Goal: Task Accomplishment & Management: Manage account settings

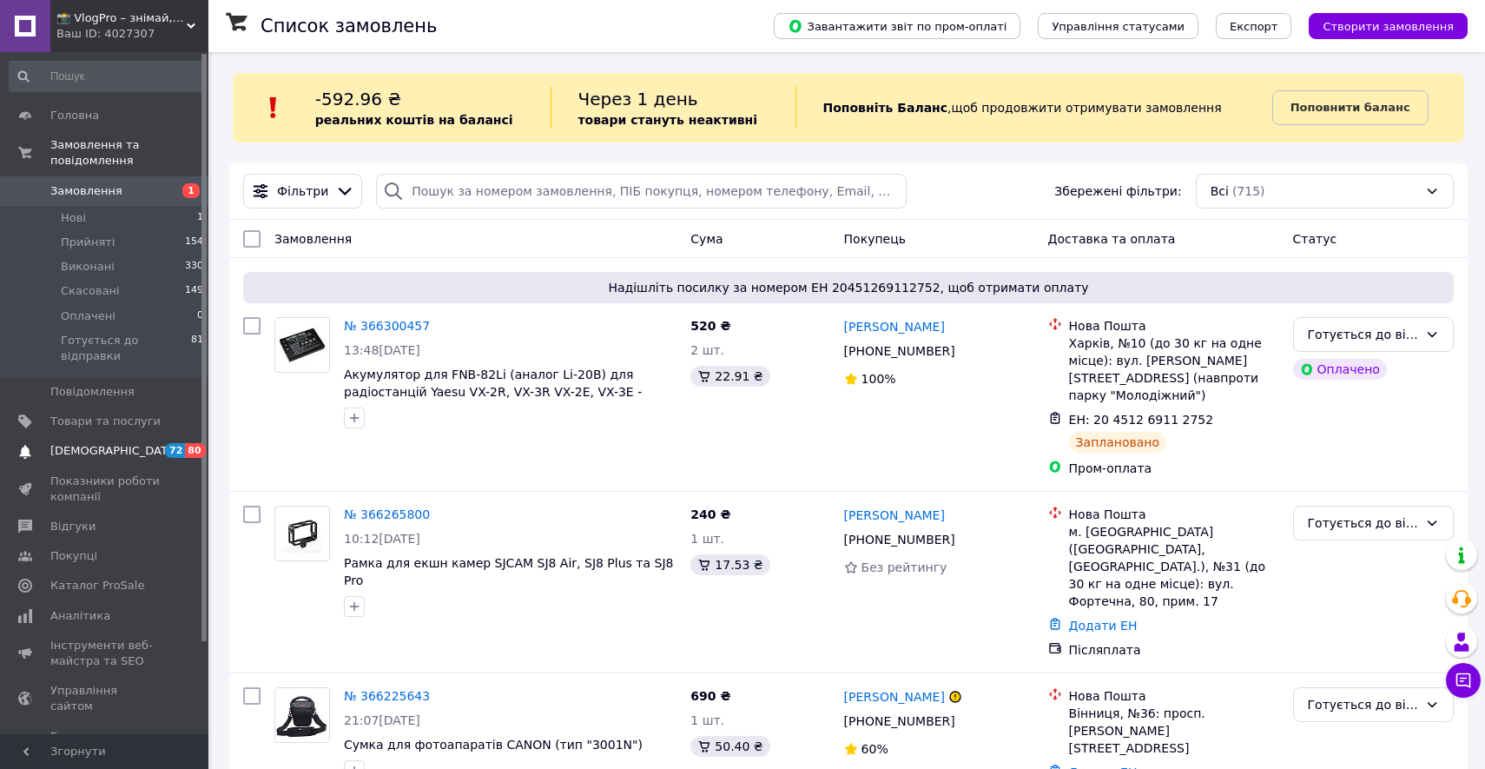
click at [195, 440] on link "Сповіщення 72 80" at bounding box center [107, 451] width 214 height 30
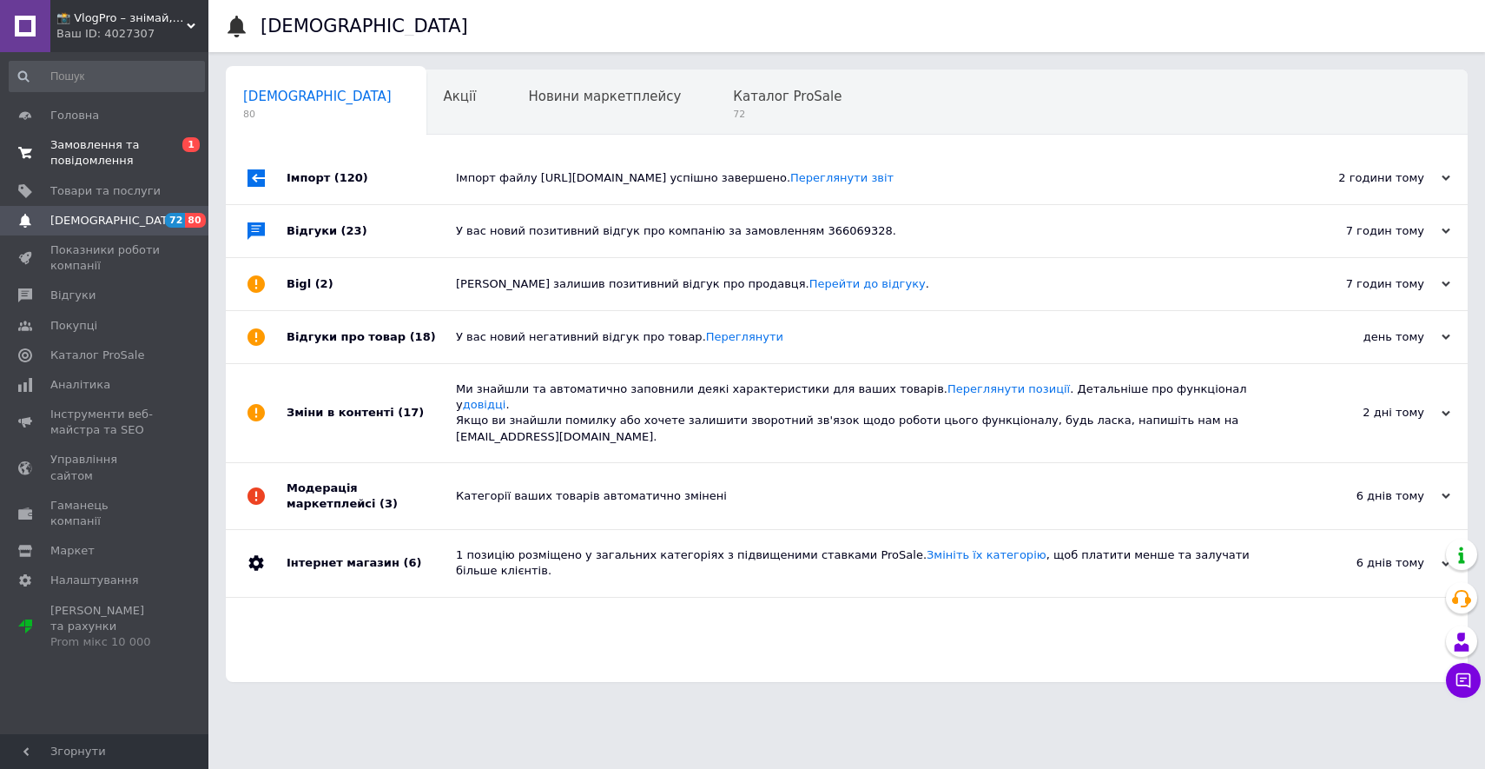
click at [115, 147] on span "Замовлення та повідомлення" at bounding box center [105, 152] width 110 height 31
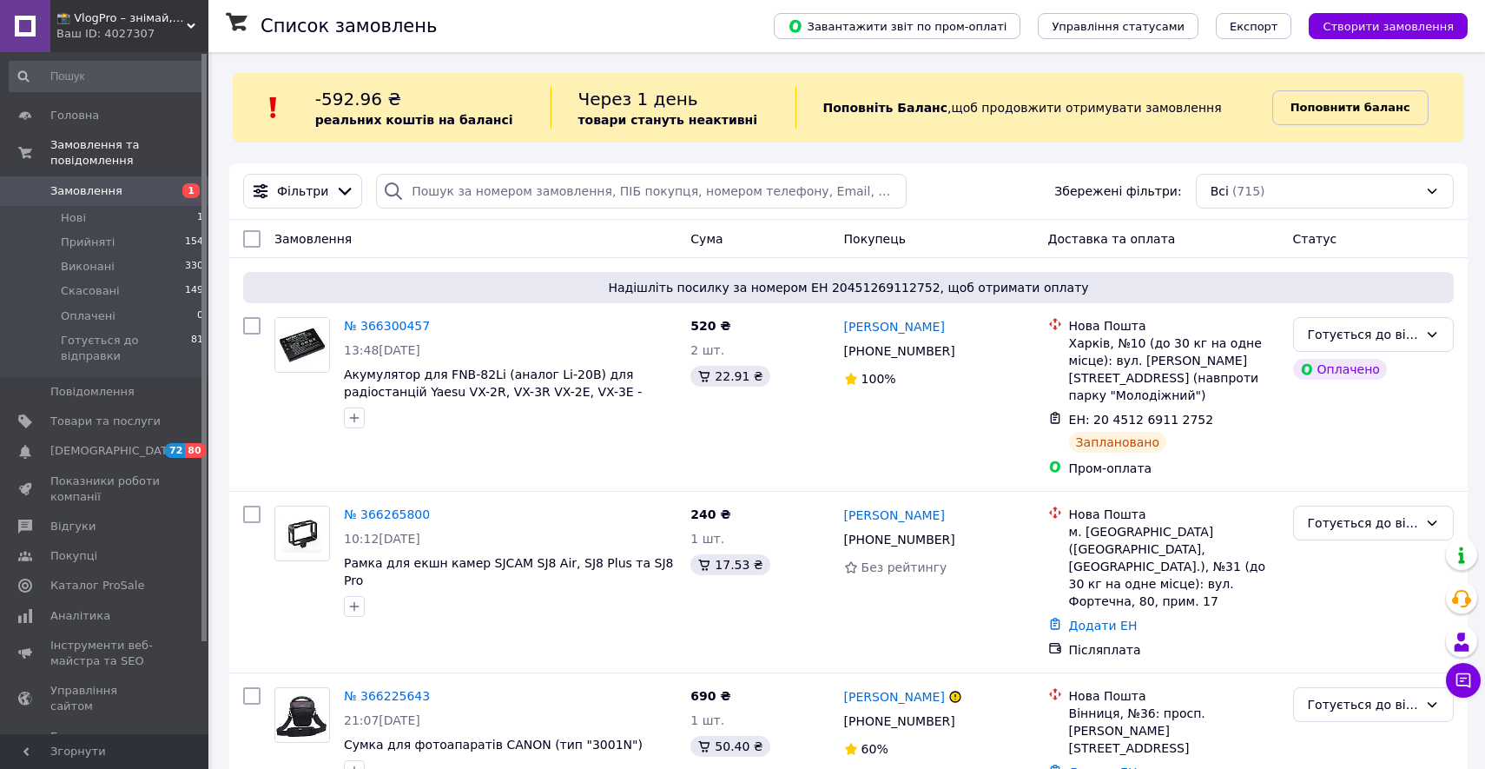
click at [1319, 103] on b "Поповнити баланс" at bounding box center [1351, 107] width 120 height 13
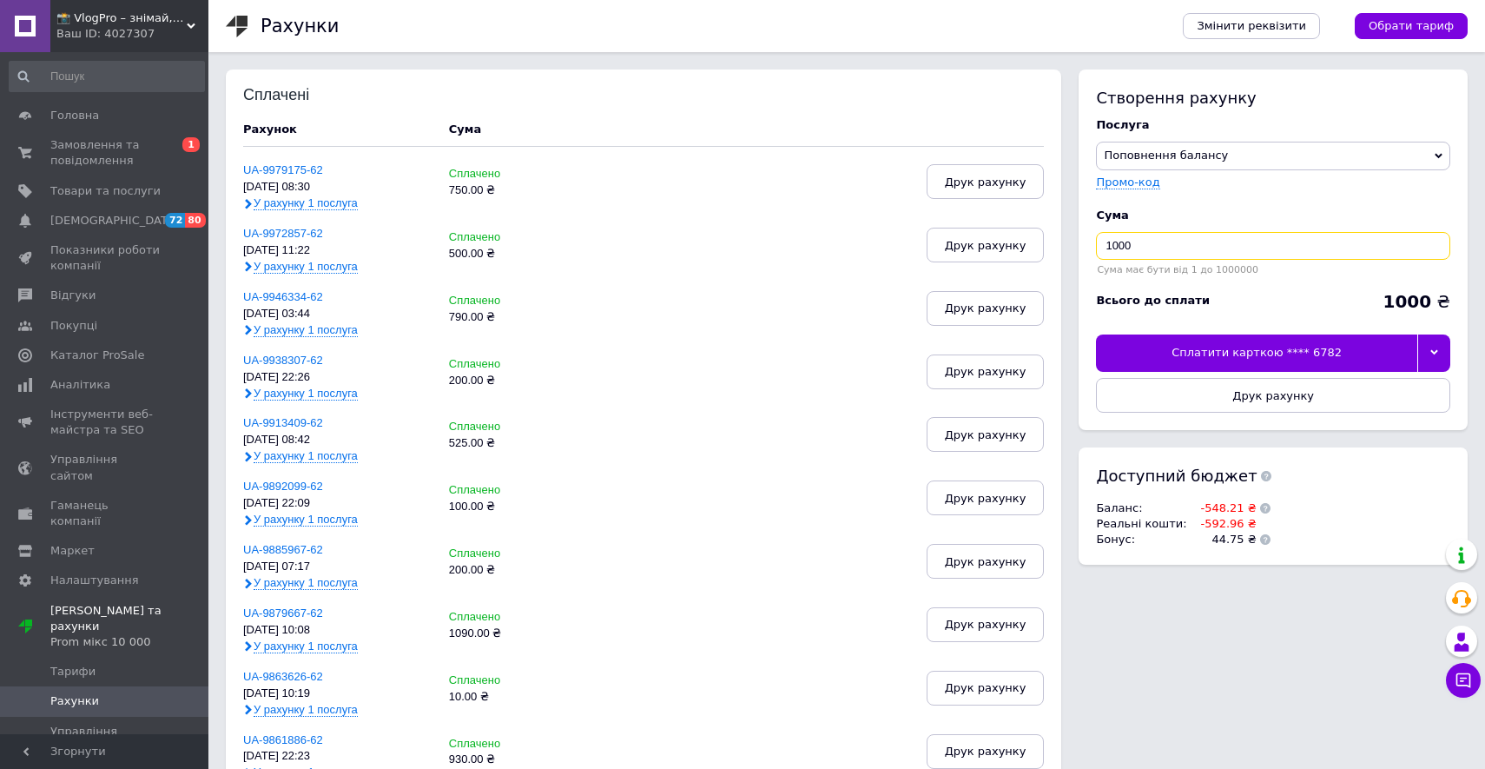
click at [1202, 257] on input "1000" at bounding box center [1273, 246] width 354 height 28
type input "600"
click at [1429, 357] on div at bounding box center [1434, 352] width 33 height 36
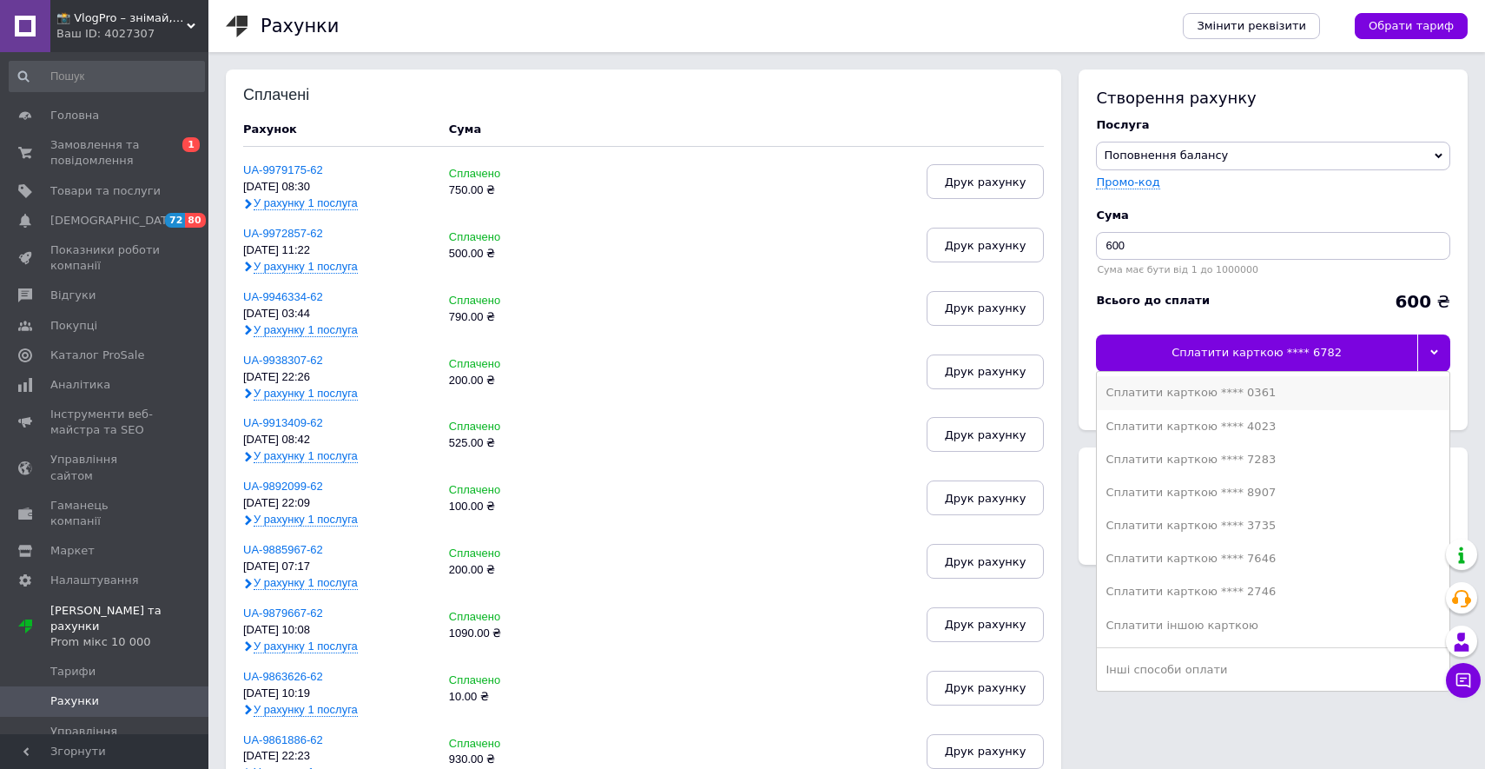
click at [1362, 402] on li "Сплатити карткою **** 0361" at bounding box center [1273, 392] width 353 height 33
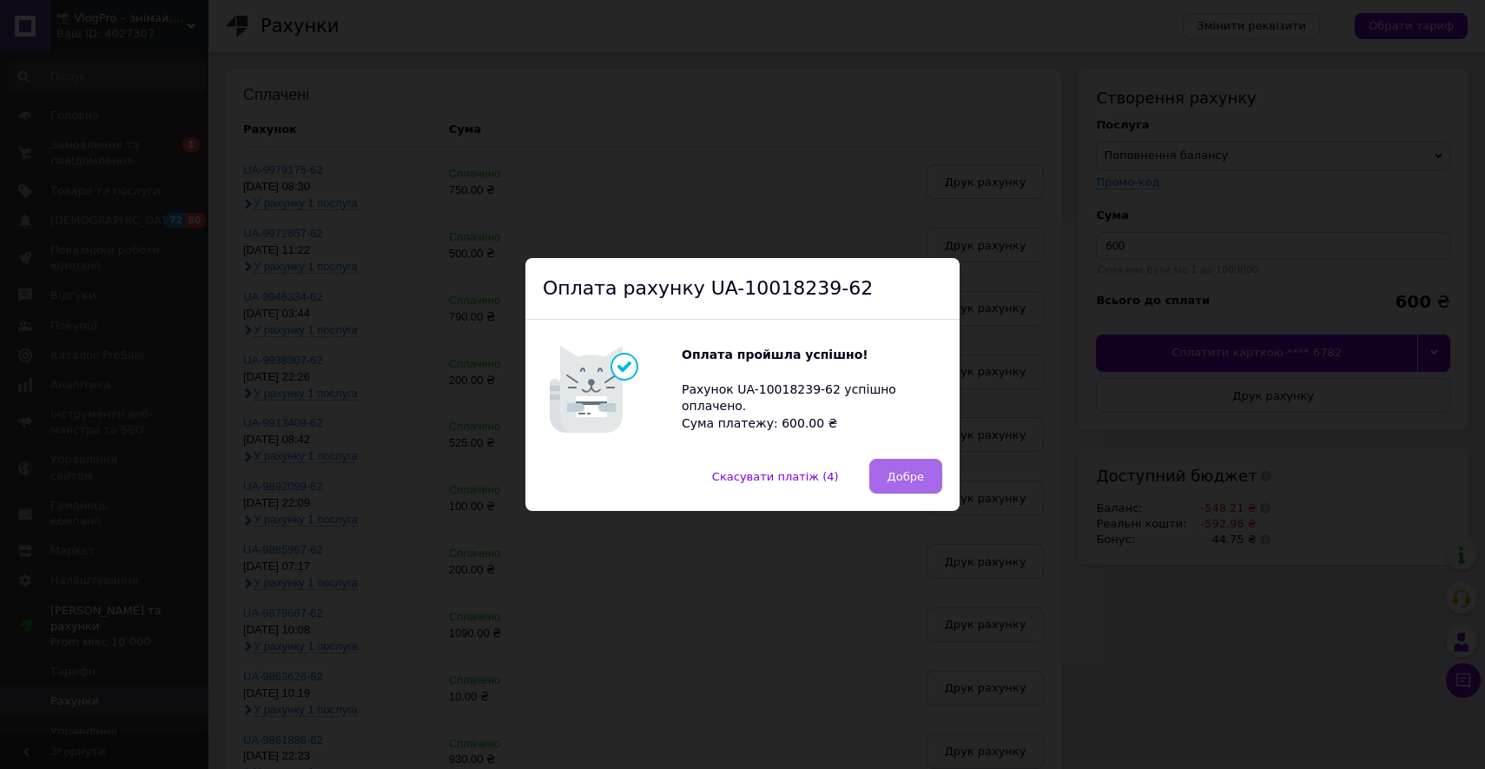
click at [883, 486] on button "Добре" at bounding box center [905, 476] width 73 height 35
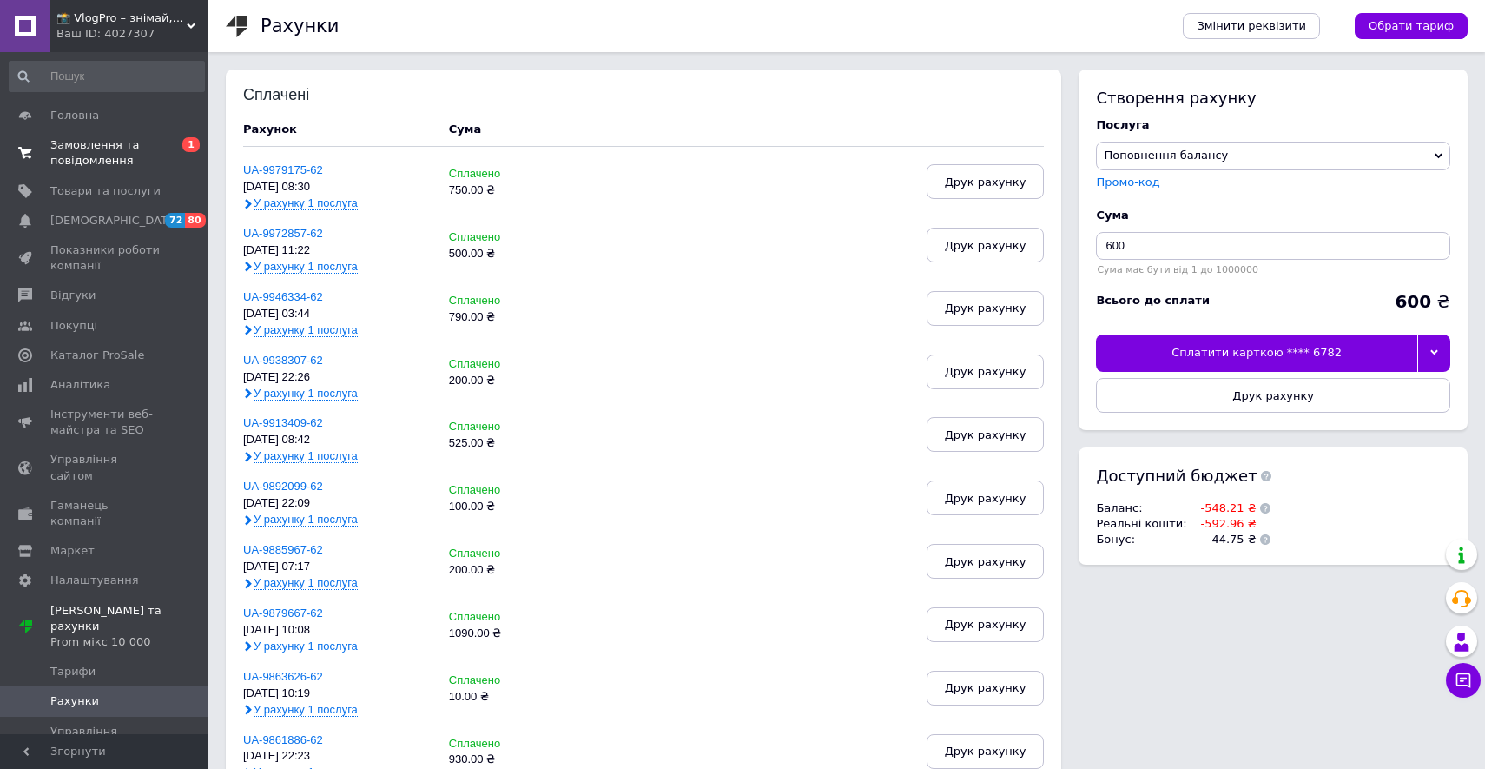
click at [119, 151] on span "Замовлення та повідомлення" at bounding box center [105, 152] width 110 height 31
